Goal: Task Accomplishment & Management: Use online tool/utility

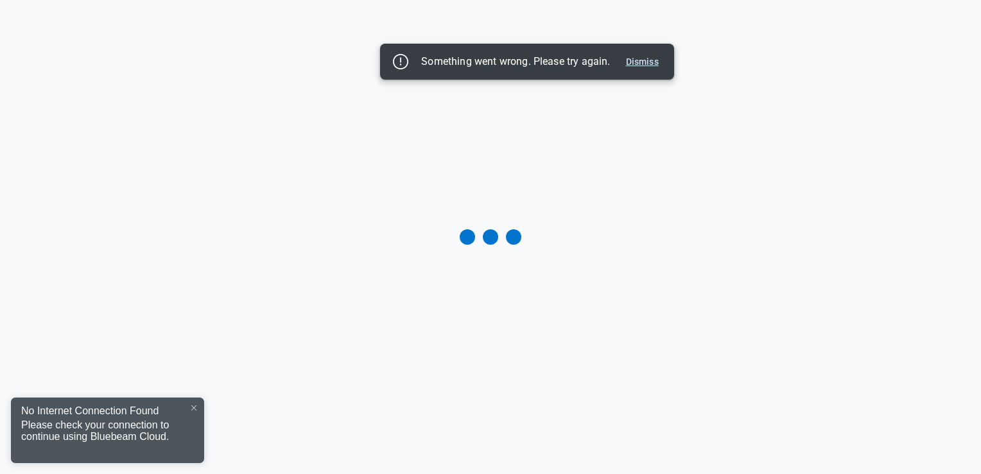
click at [645, 64] on button "Dismiss" at bounding box center [642, 61] width 43 height 15
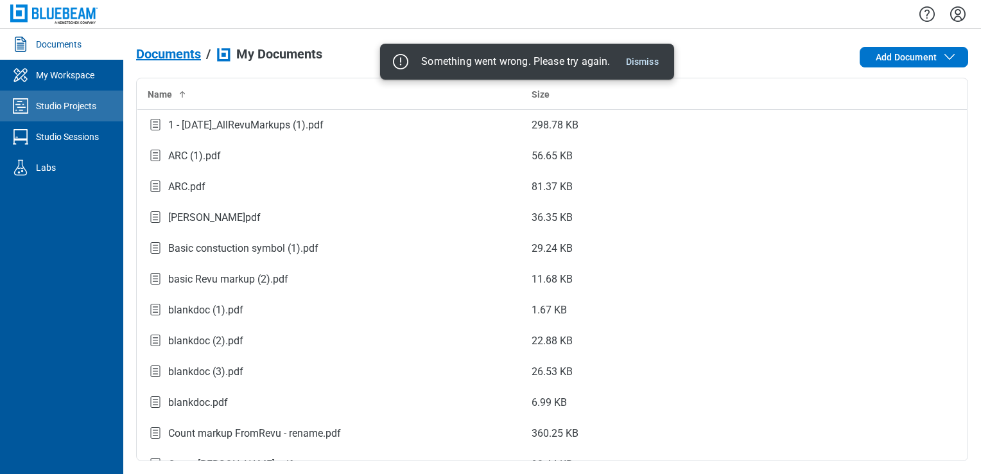
click at [76, 96] on link "Studio Projects" at bounding box center [61, 106] width 123 height 31
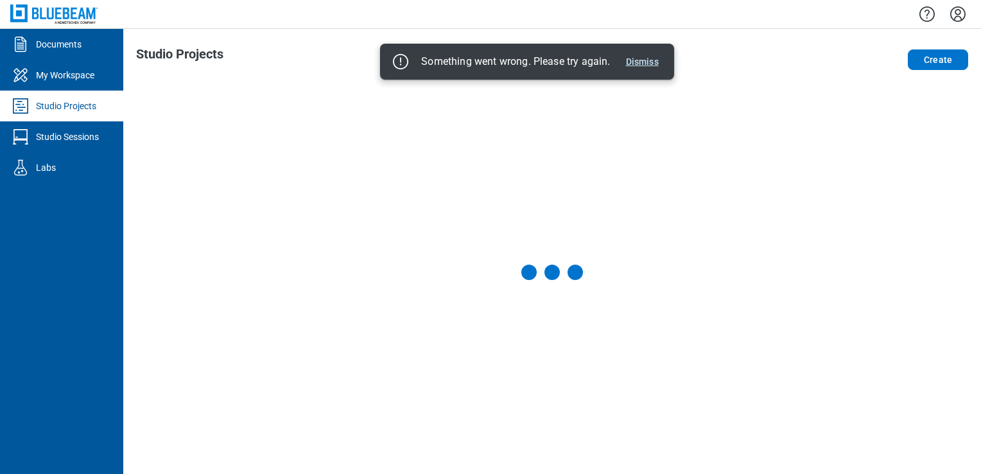
click at [650, 64] on button "Dismiss" at bounding box center [642, 61] width 43 height 15
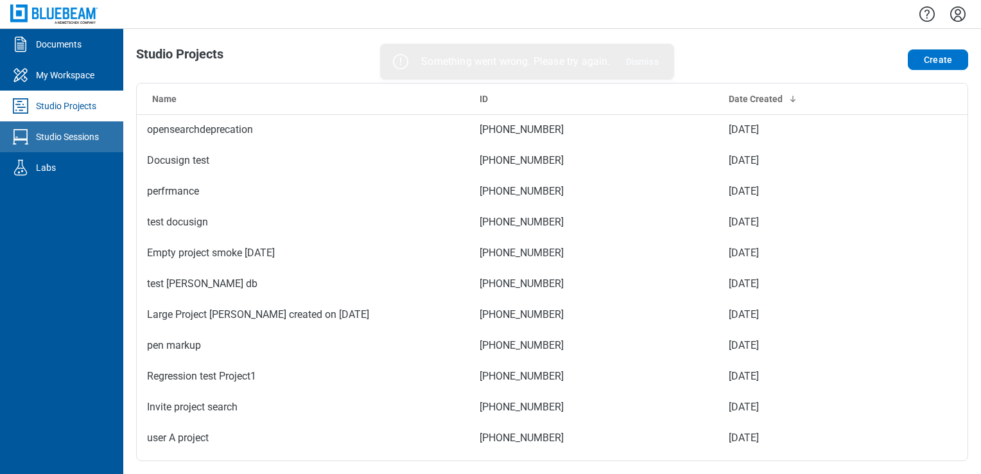
click at [61, 136] on div "Studio Sessions" at bounding box center [67, 136] width 63 height 13
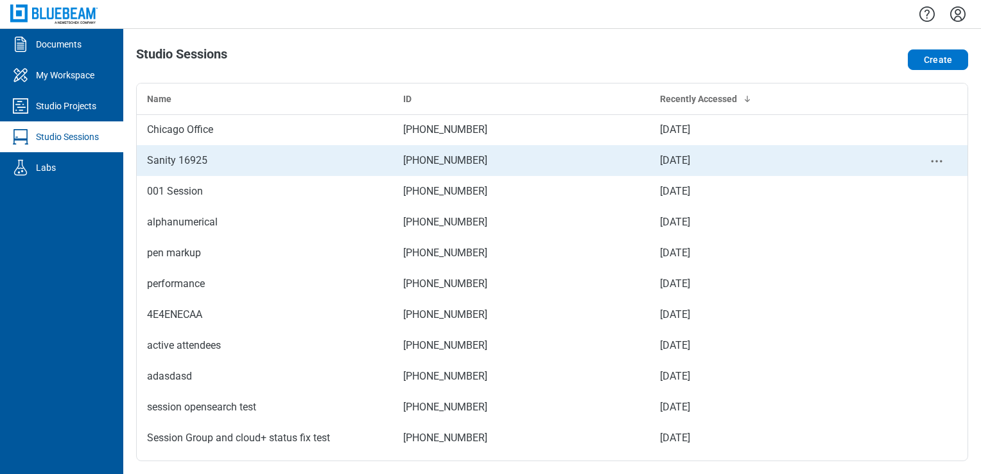
click at [187, 150] on td "Sanity 16925" at bounding box center [265, 160] width 256 height 31
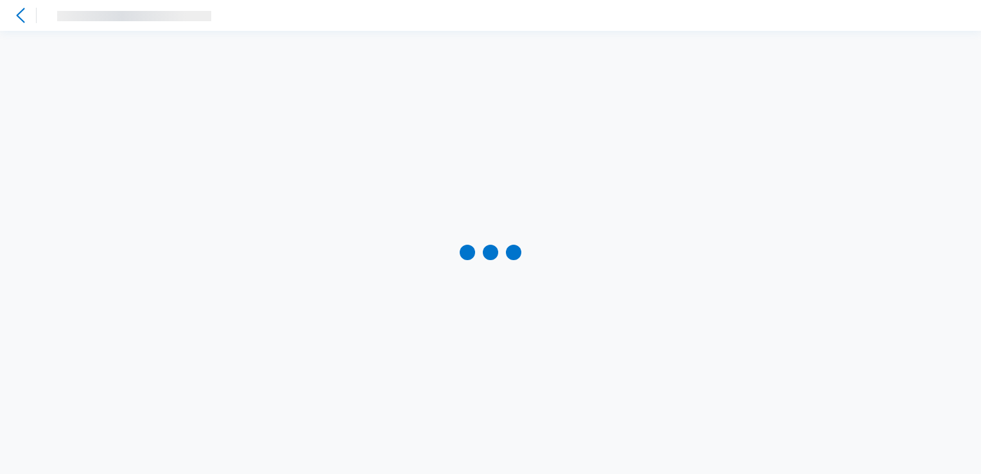
click at [22, 15] on icon at bounding box center [20, 15] width 15 height 15
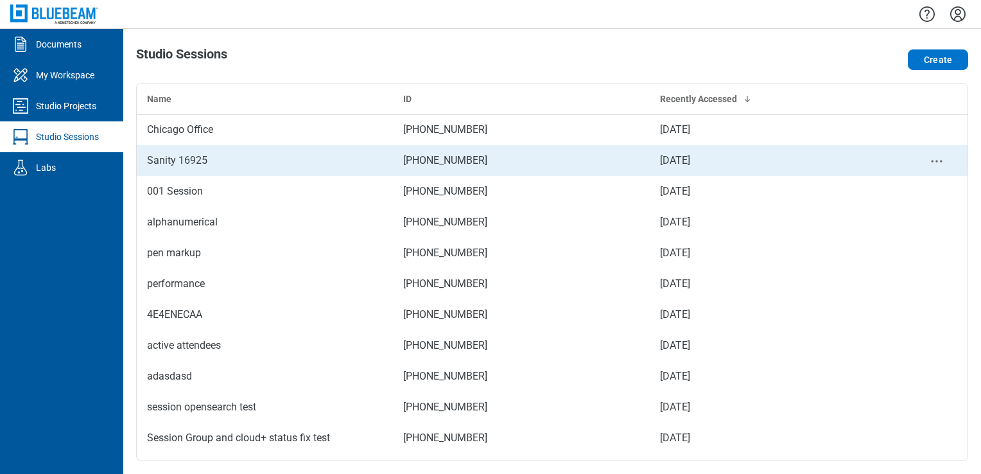
click at [197, 171] on td "Sanity 16925" at bounding box center [265, 160] width 256 height 31
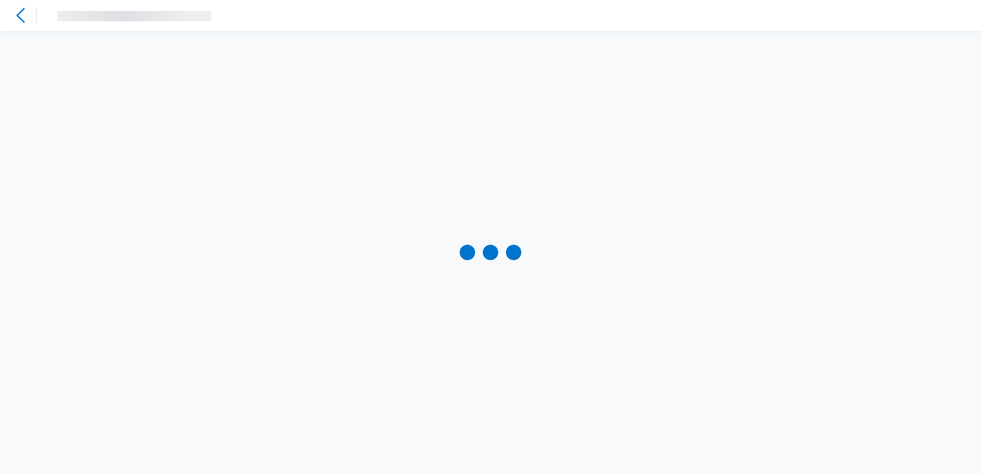
click at [26, 17] on icon at bounding box center [20, 15] width 15 height 15
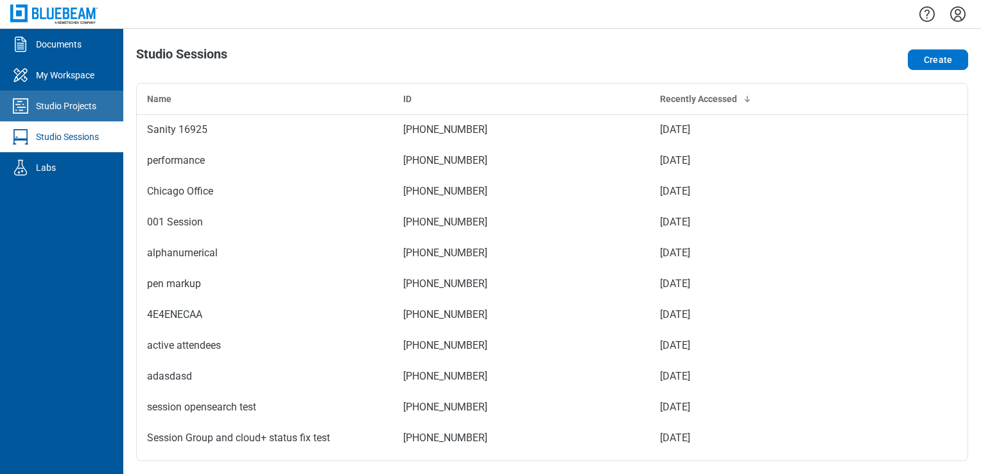
click at [46, 91] on link "Studio Projects" at bounding box center [61, 106] width 123 height 31
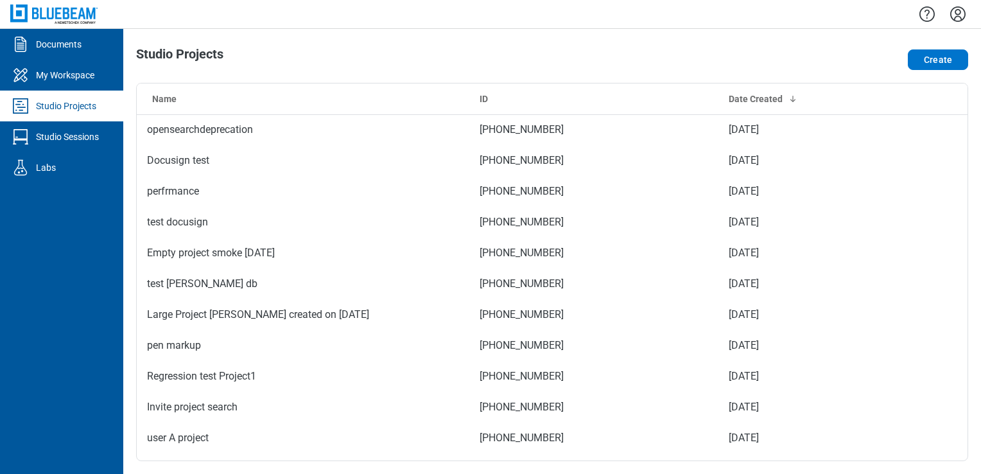
click at [56, 114] on link "Studio Projects" at bounding box center [61, 106] width 123 height 31
click at [76, 55] on link "Documents" at bounding box center [61, 44] width 123 height 31
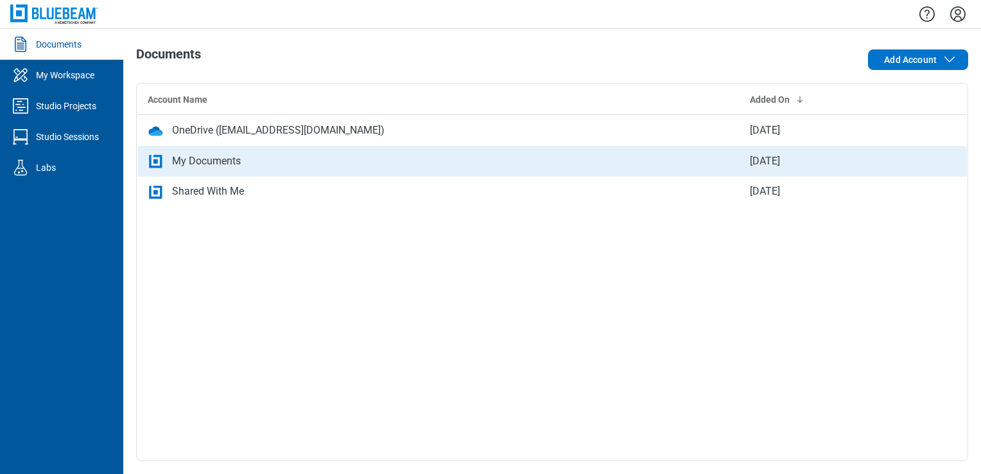
click at [215, 157] on div "My Documents" at bounding box center [206, 161] width 69 height 15
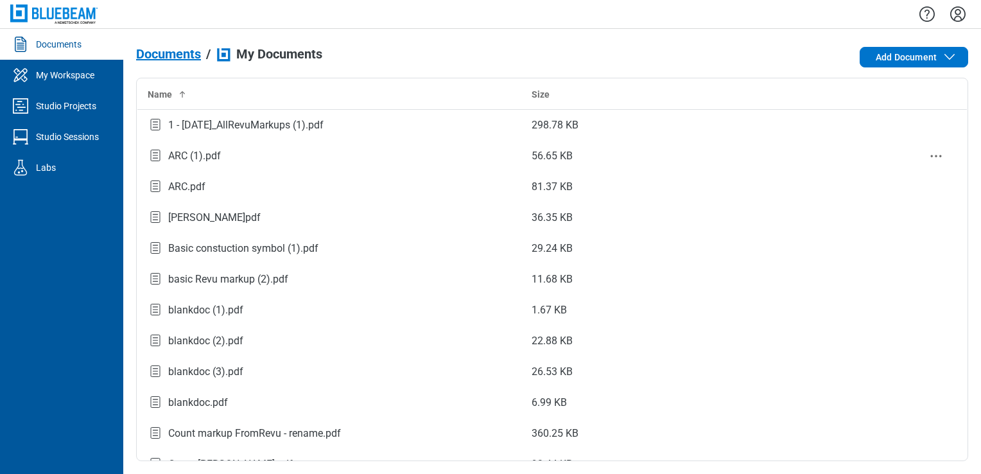
click at [215, 157] on div "ARC (1).pdf" at bounding box center [194, 155] width 53 height 15
click at [85, 130] on div "Studio Sessions" at bounding box center [67, 136] width 63 height 13
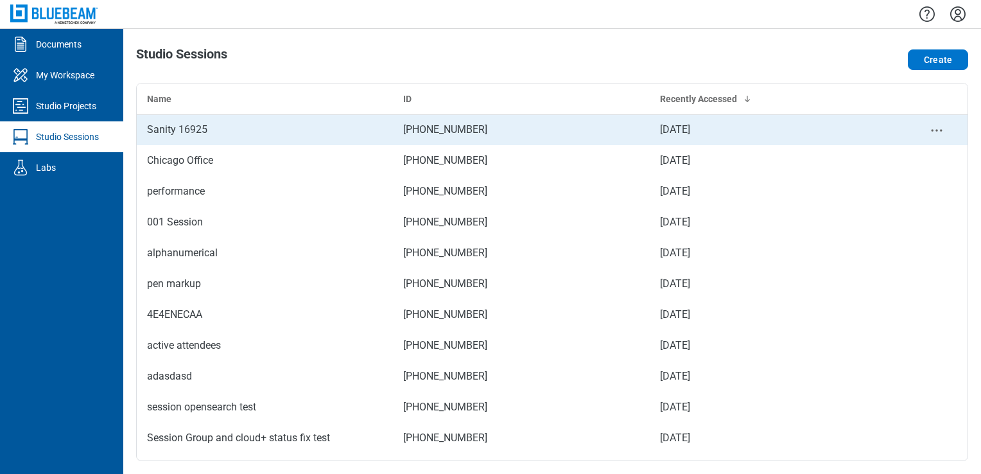
click at [163, 130] on div "Sanity 16925" at bounding box center [265, 129] width 236 height 15
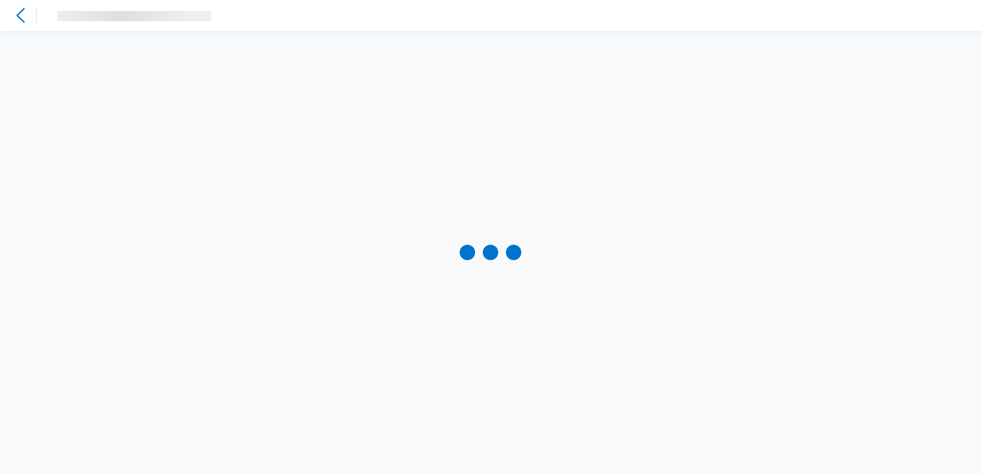
click at [19, 17] on icon at bounding box center [20, 15] width 8 height 15
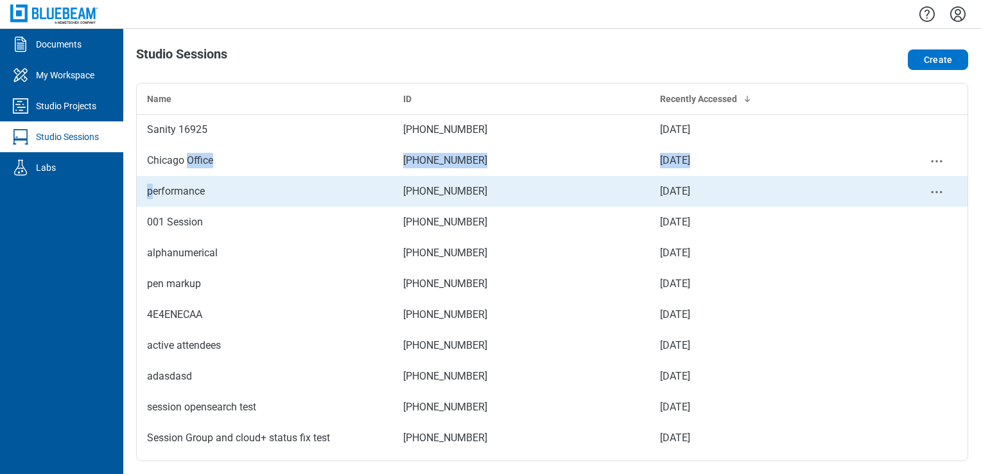
drag, startPoint x: 190, startPoint y: 160, endPoint x: 154, endPoint y: 186, distance: 44.6
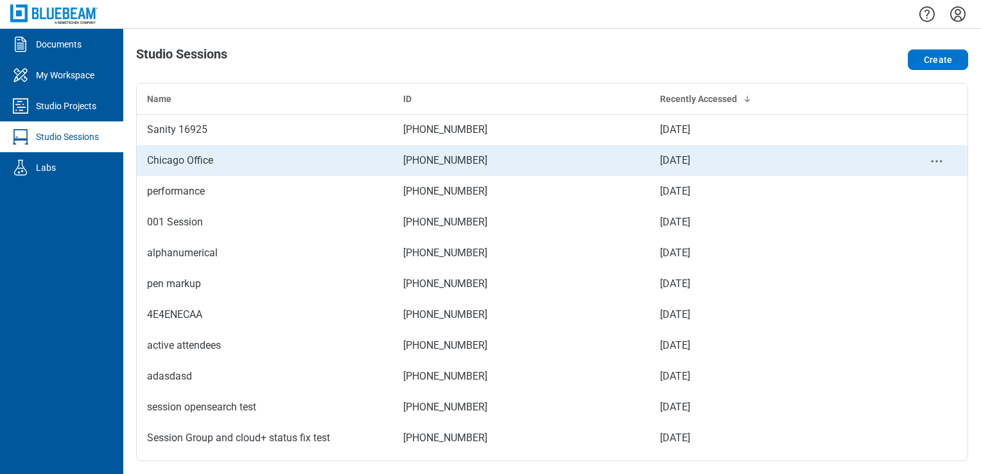
drag, startPoint x: 154, startPoint y: 186, endPoint x: 158, endPoint y: 164, distance: 22.2
click at [158, 164] on div "Chicago Office" at bounding box center [265, 160] width 236 height 15
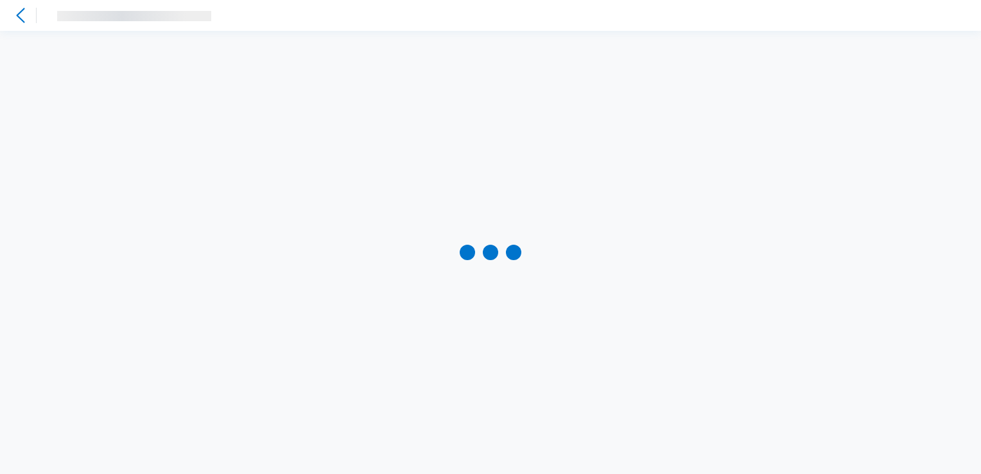
click at [28, 30] on header "‌" at bounding box center [490, 15] width 981 height 31
click at [14, 12] on icon at bounding box center [20, 15] width 15 height 15
click at [21, 15] on icon at bounding box center [20, 15] width 15 height 15
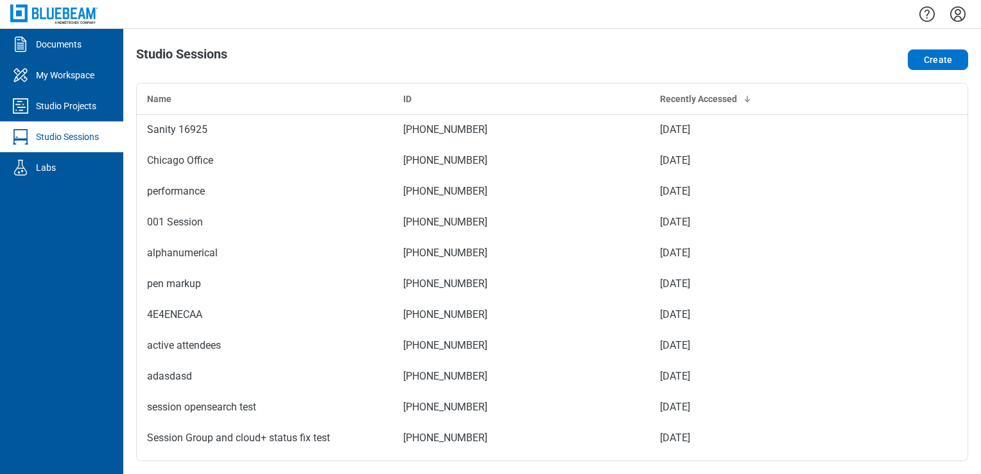
click at [963, 17] on icon "Settings" at bounding box center [958, 14] width 21 height 21
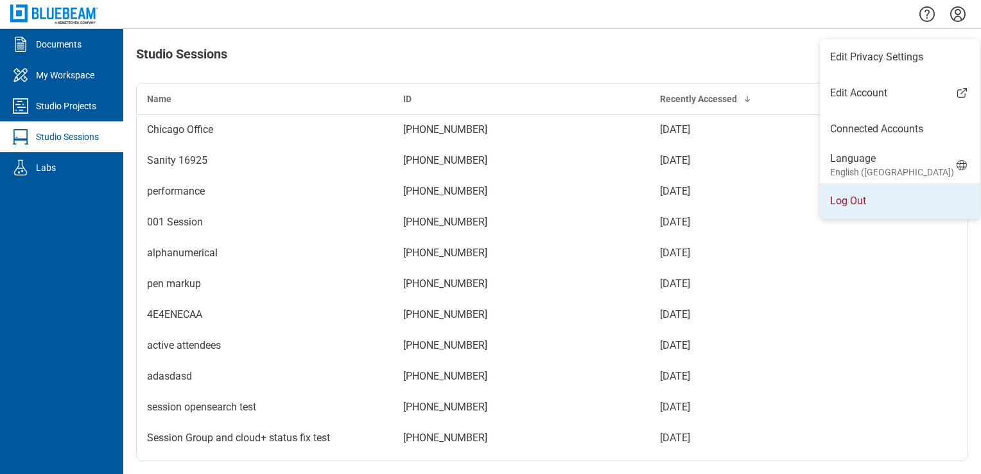
click at [845, 198] on li "Log Out" at bounding box center [900, 201] width 160 height 36
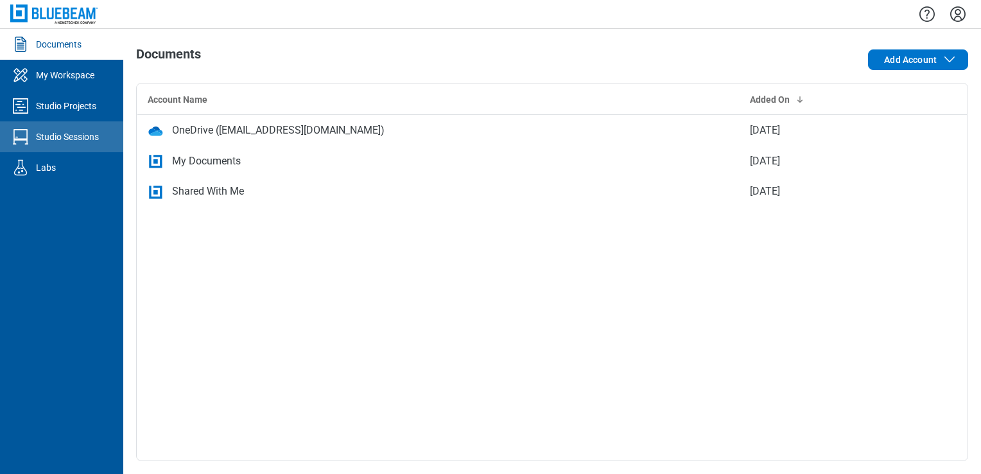
click at [41, 146] on link "Studio Sessions" at bounding box center [61, 136] width 123 height 31
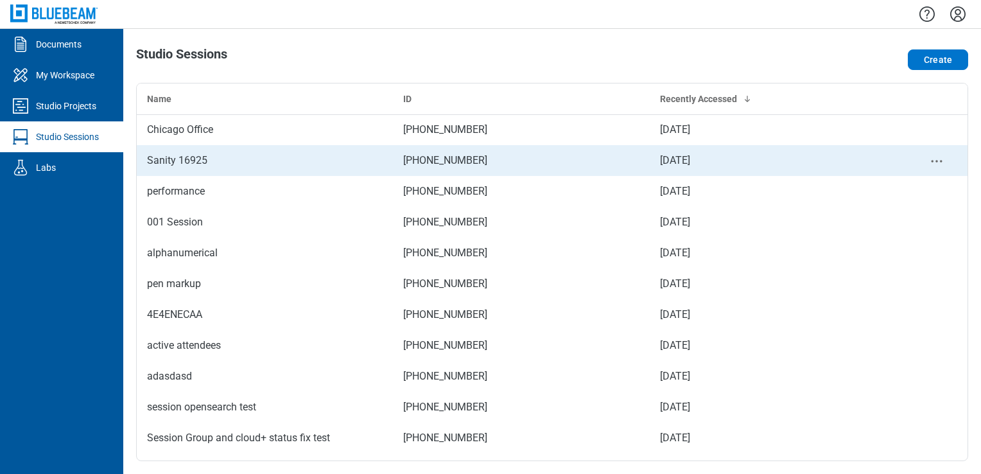
click at [173, 155] on div "Sanity 16925" at bounding box center [265, 160] width 236 height 15
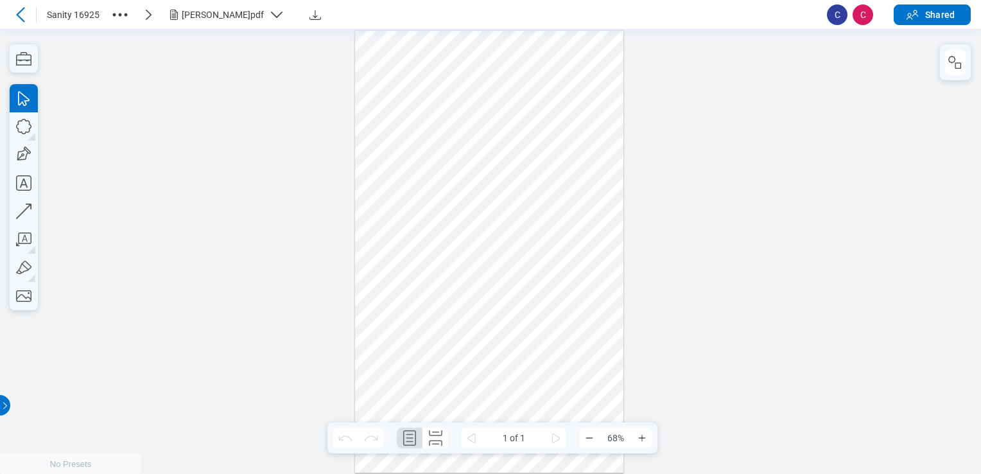
click at [440, 220] on div at bounding box center [489, 252] width 268 height 443
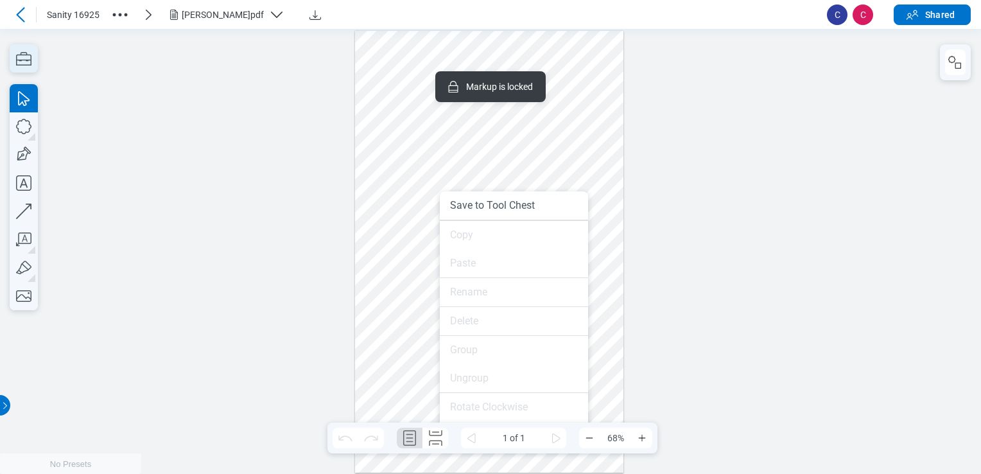
click at [37, 61] on icon "button" at bounding box center [24, 58] width 28 height 28
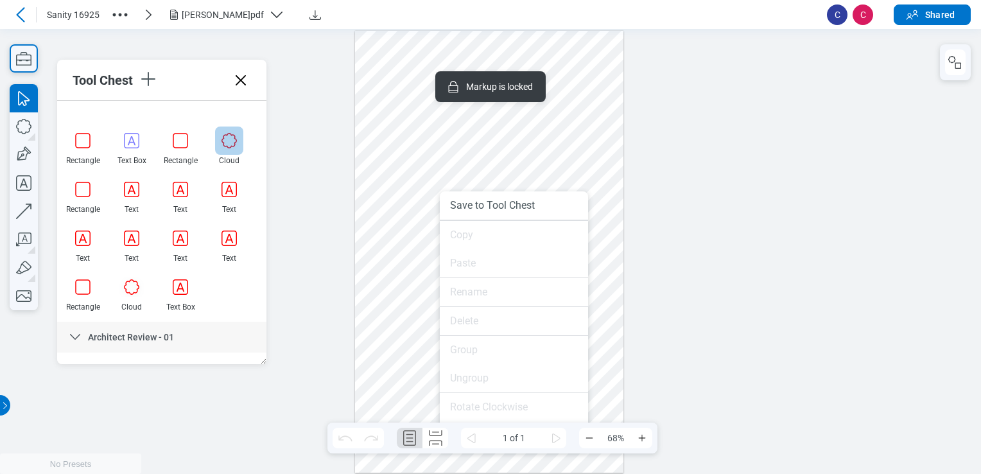
scroll to position [321, 0]
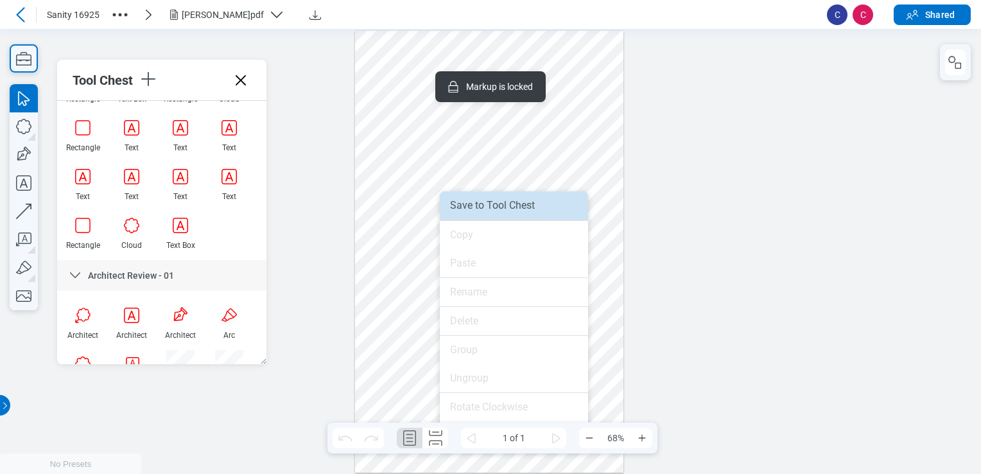
click at [478, 202] on li "Save to Tool Chest" at bounding box center [514, 205] width 148 height 28
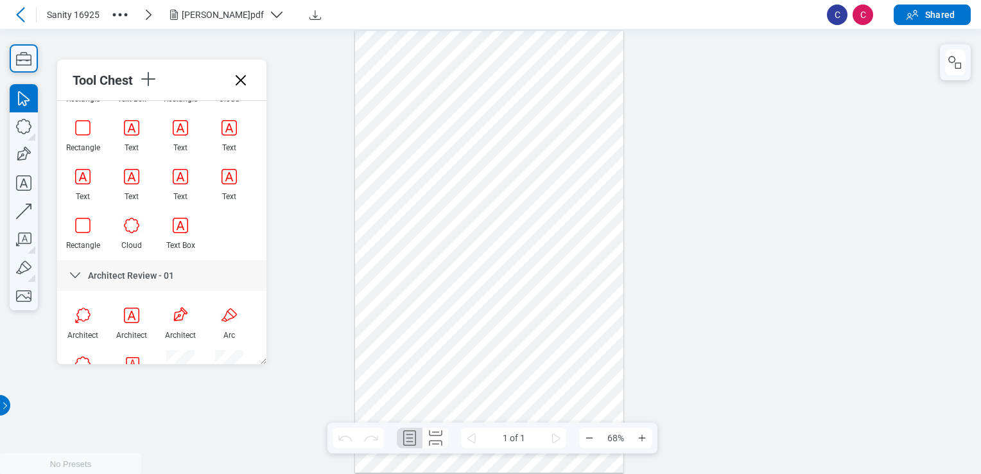
click at [424, 155] on div at bounding box center [489, 252] width 268 height 443
click at [426, 215] on div at bounding box center [489, 252] width 268 height 443
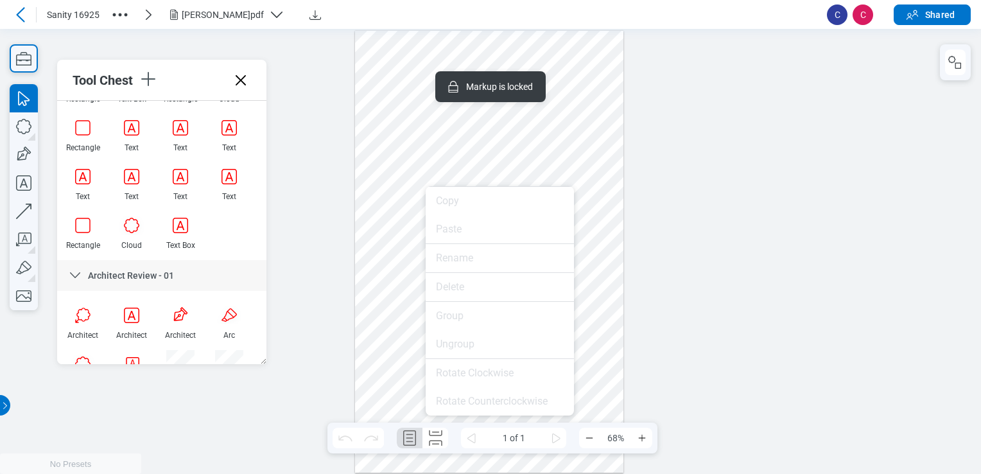
click at [414, 127] on div at bounding box center [489, 252] width 268 height 443
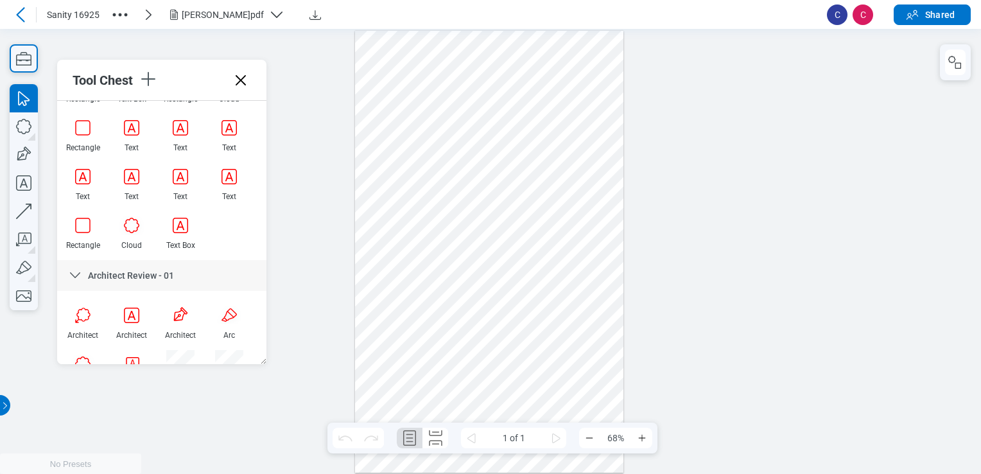
click at [401, 281] on div at bounding box center [489, 252] width 268 height 443
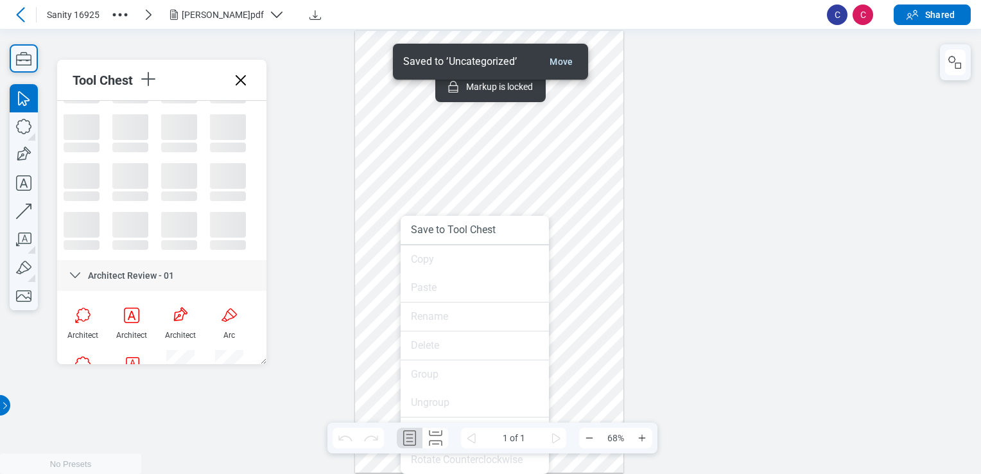
click at [502, 171] on div at bounding box center [489, 252] width 268 height 443
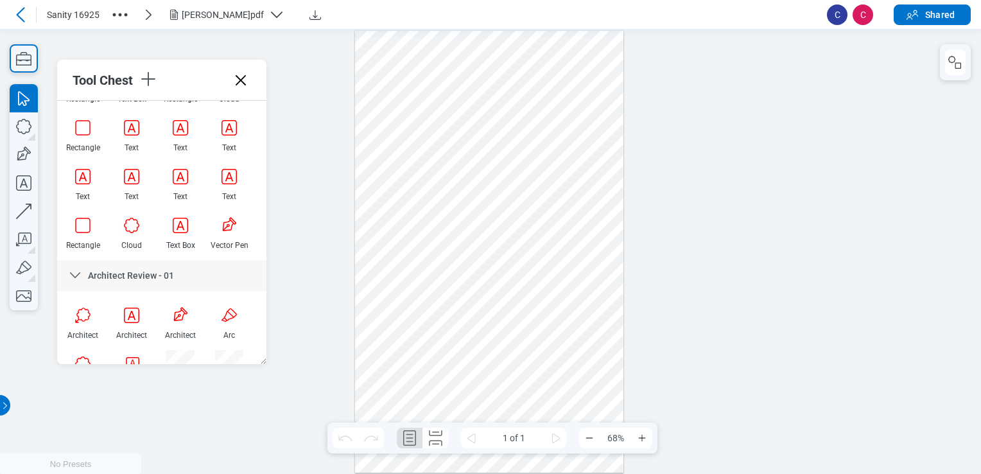
click at [635, 114] on div at bounding box center [490, 251] width 981 height 445
